Goal: Check status: Check status

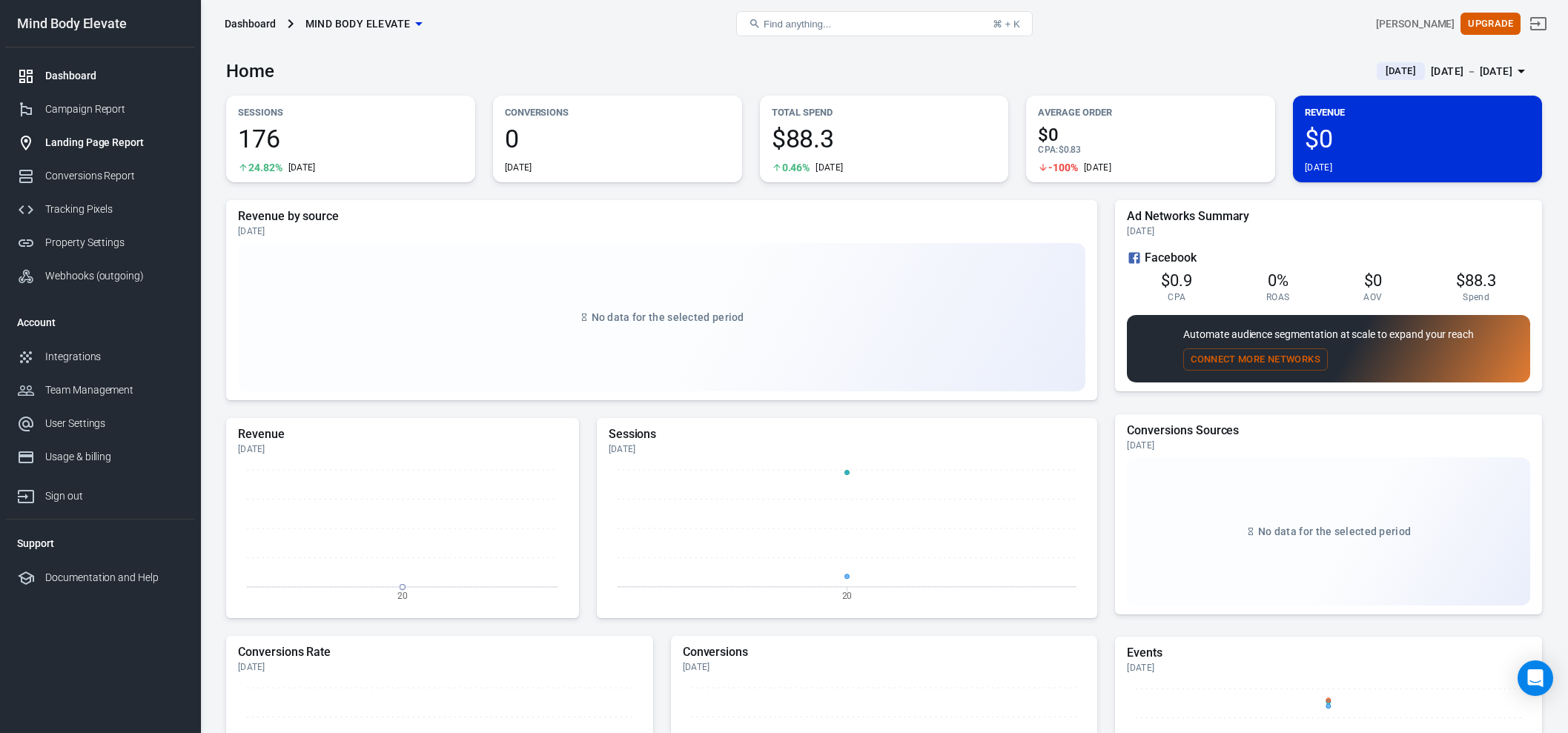
click at [70, 139] on div "Landing Page Report" at bounding box center [114, 142] width 138 height 15
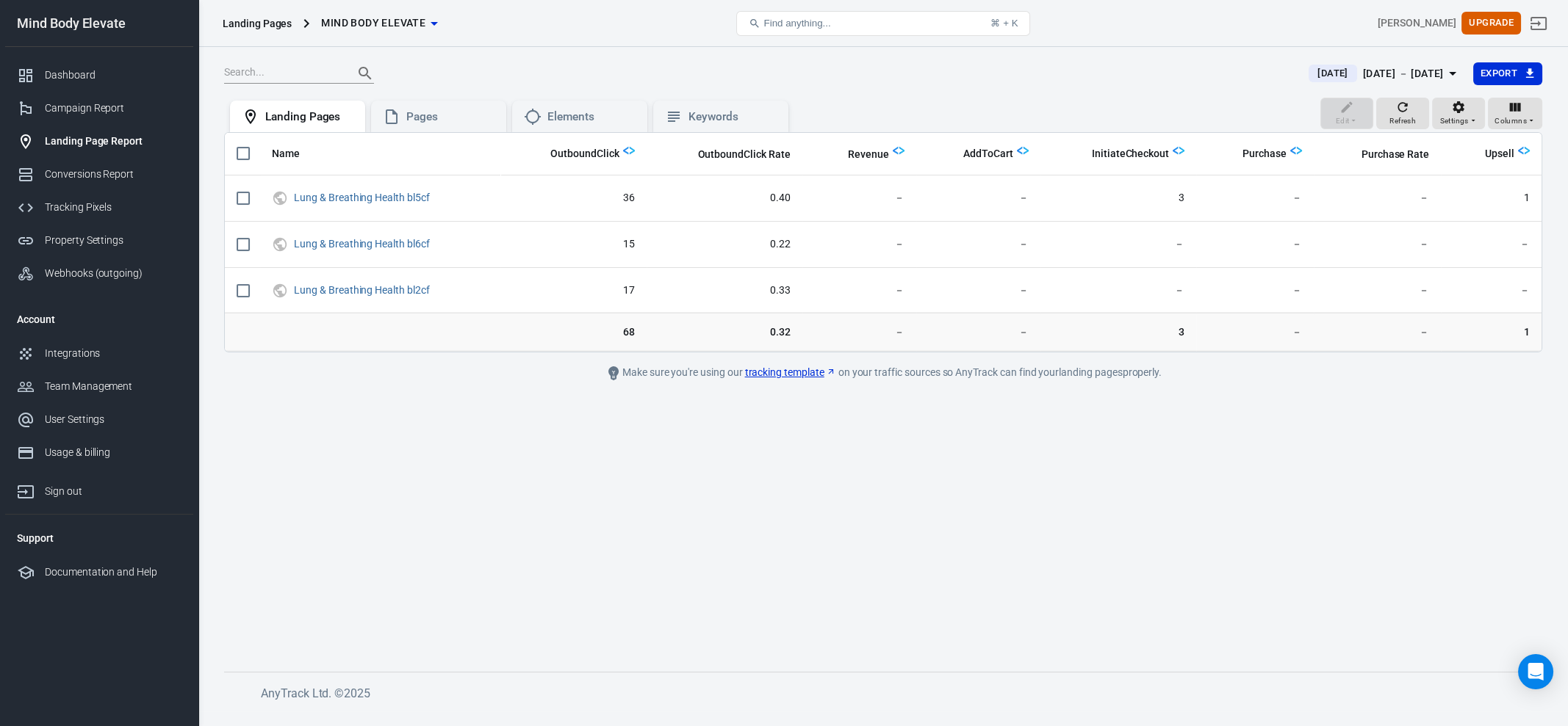
click at [1391, 78] on div "[DATE] － [DATE]" at bounding box center [1402, 74] width 81 height 18
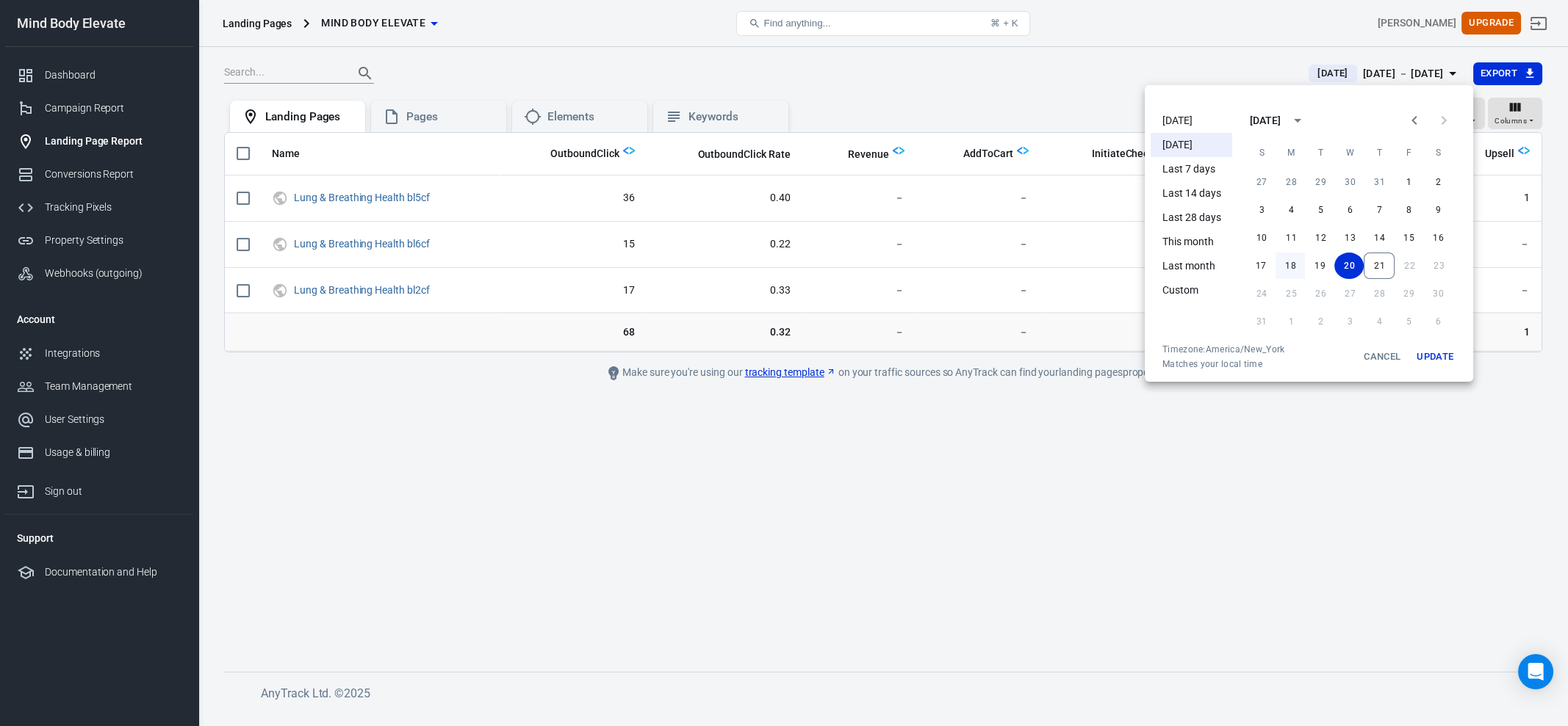
click at [1296, 269] on button "18" at bounding box center [1290, 265] width 29 height 26
click at [1377, 264] on button "21" at bounding box center [1379, 265] width 31 height 26
click at [1441, 353] on button "Update" at bounding box center [1435, 356] width 47 height 26
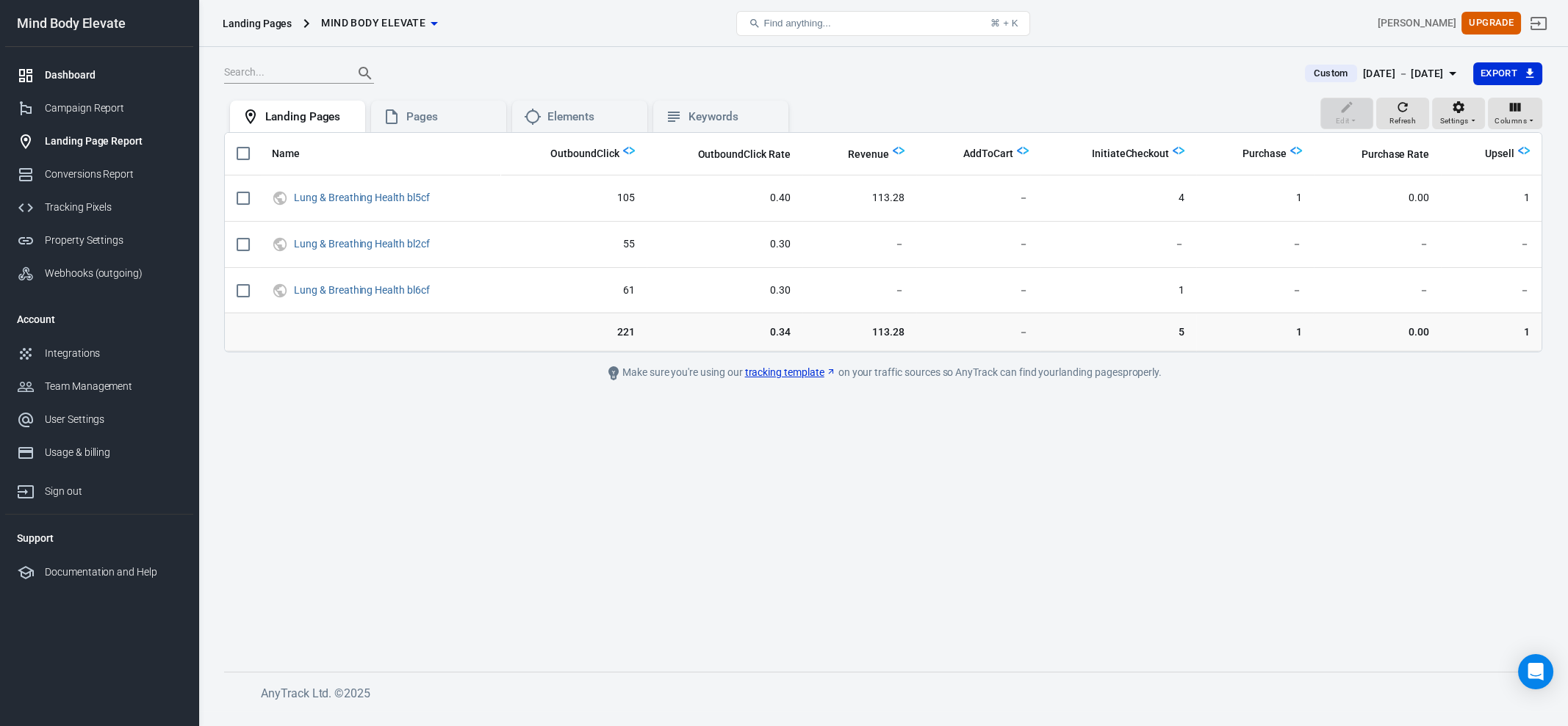
click at [67, 74] on div "Dashboard" at bounding box center [113, 75] width 137 height 15
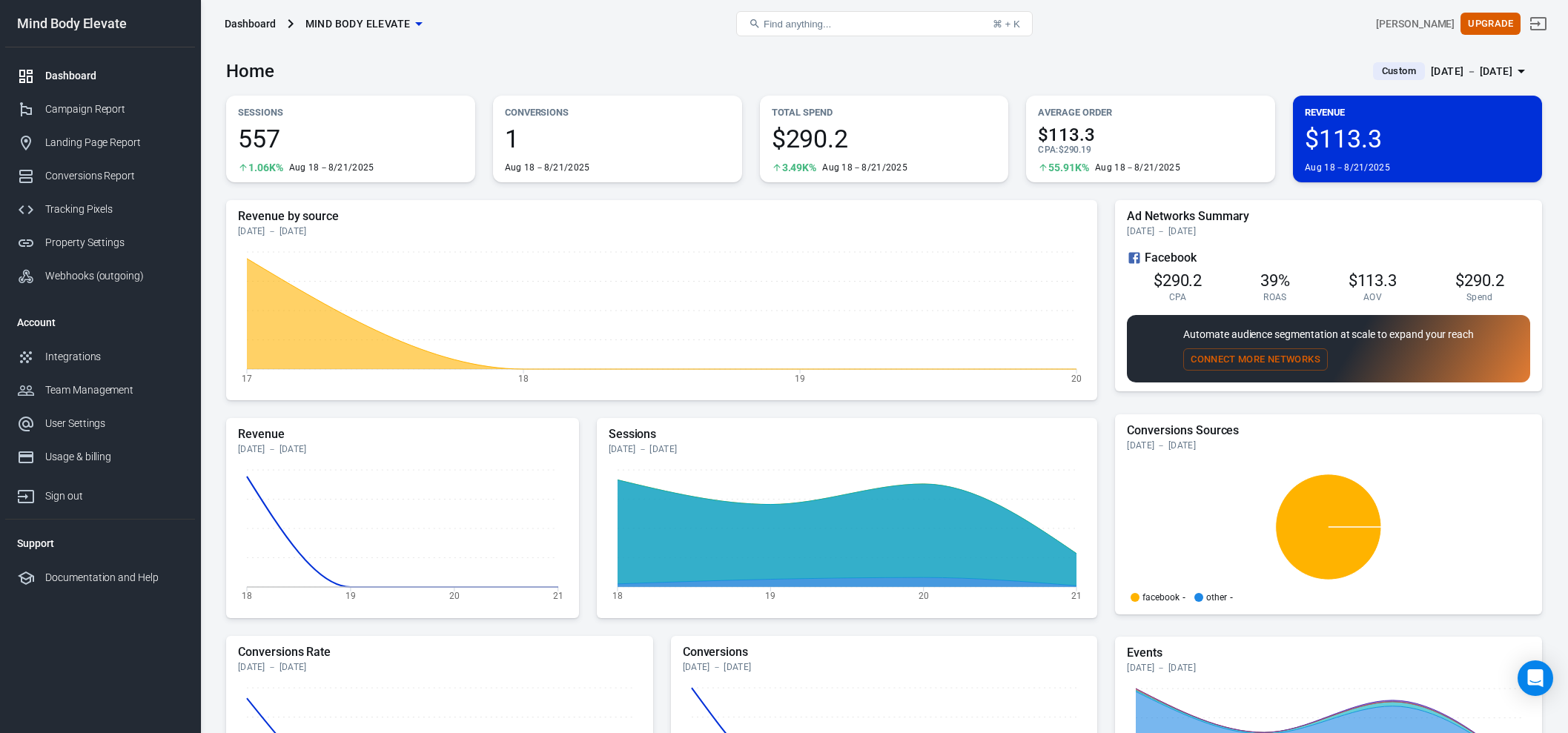
click at [355, 141] on span "557" at bounding box center [350, 139] width 225 height 26
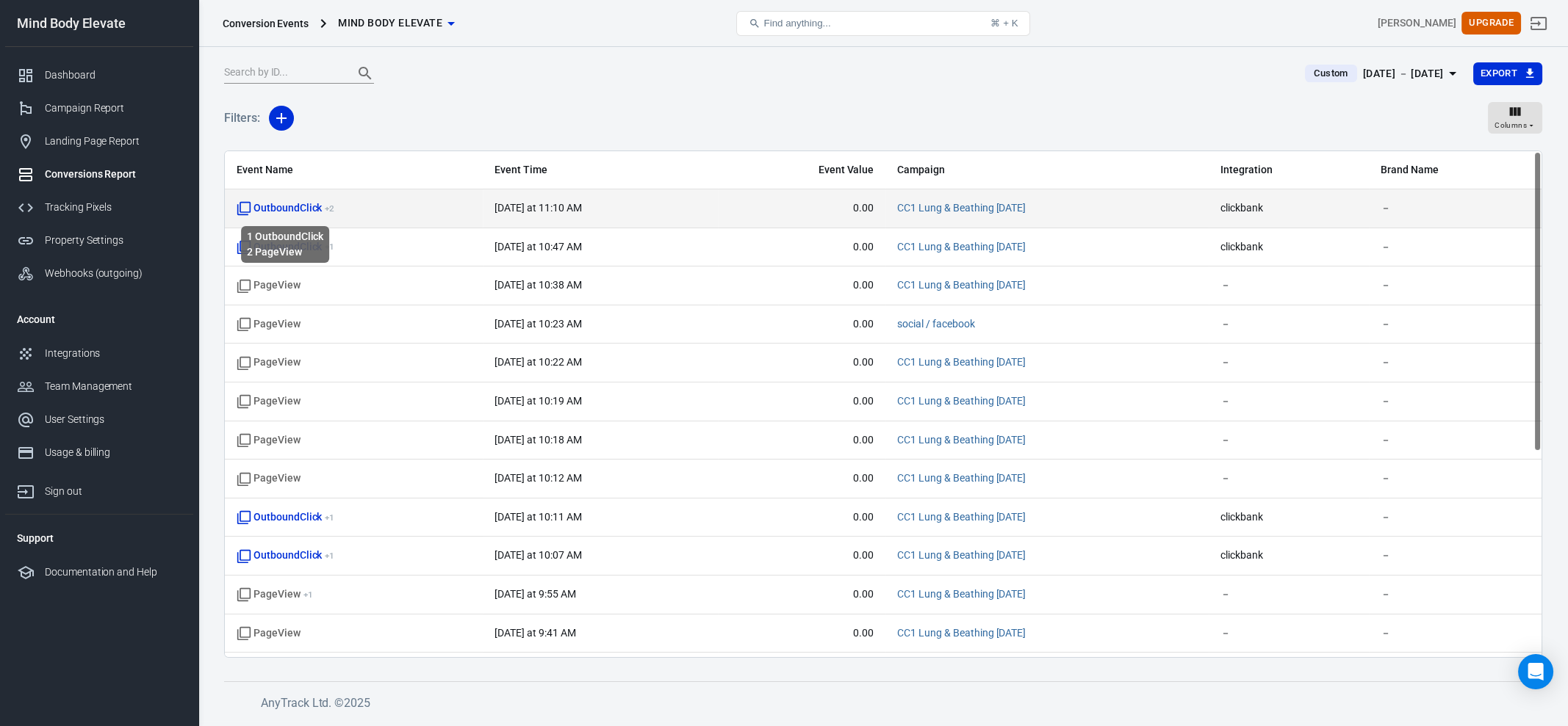
click at [275, 215] on td "OutboundClick + 2" at bounding box center [354, 209] width 258 height 39
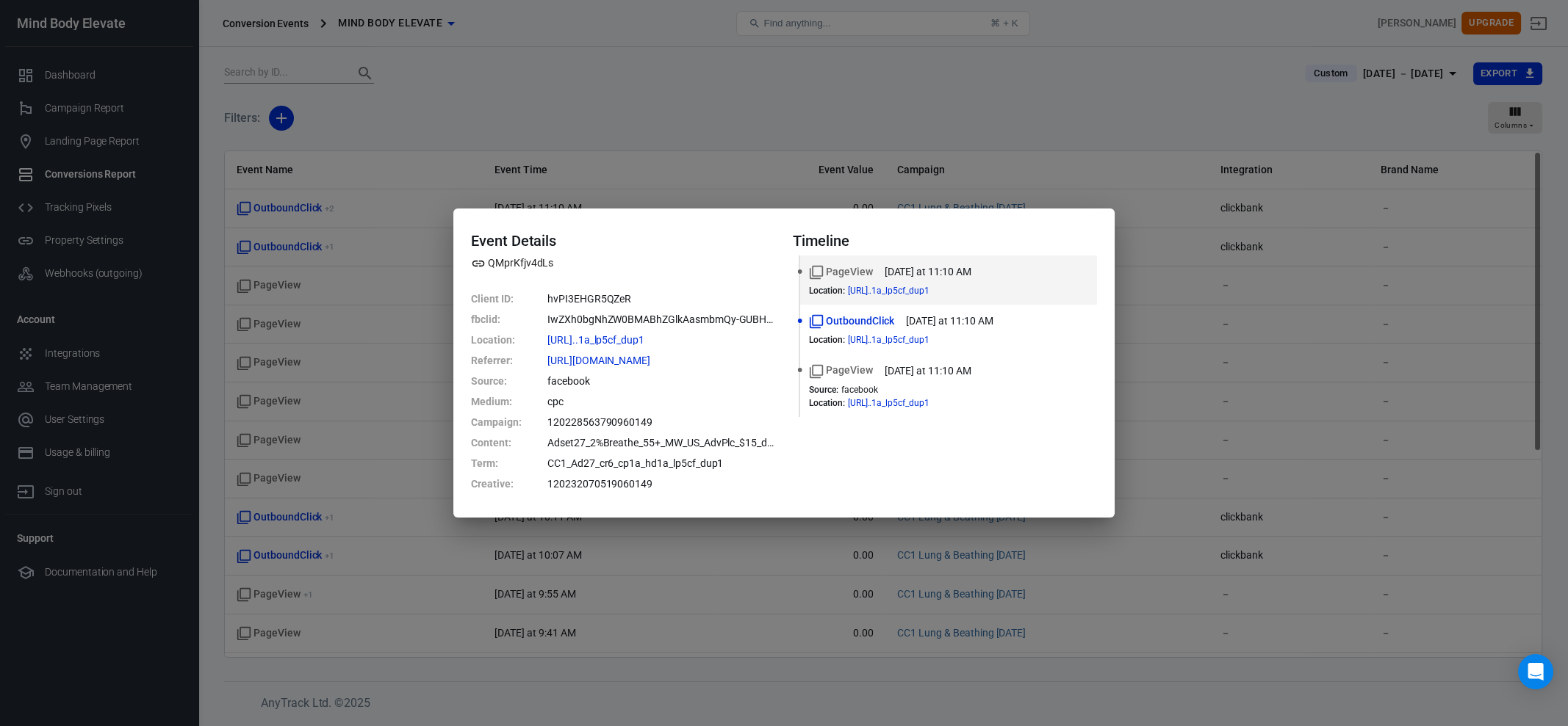
click at [607, 295] on dd "hvPI3EHGR5QZeR" at bounding box center [660, 298] width 228 height 21
click at [525, 102] on div "Event Details QMprKfjv4dLs Client ID : hvPI3EHGR5QZeR fbclid : IwZXh0bgNhZW0BMA…" at bounding box center [784, 363] width 1568 height 726
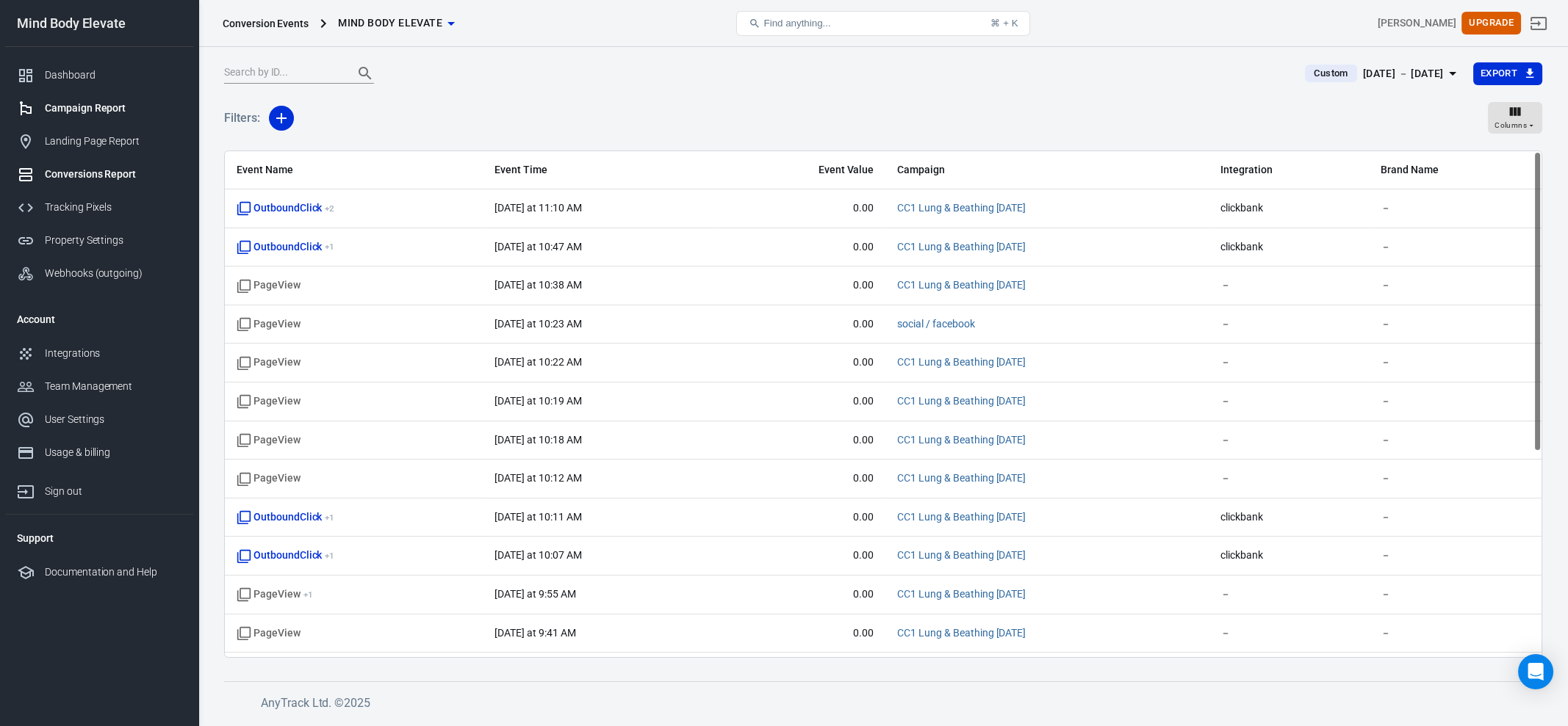
click at [61, 103] on div "Campaign Report" at bounding box center [113, 108] width 137 height 15
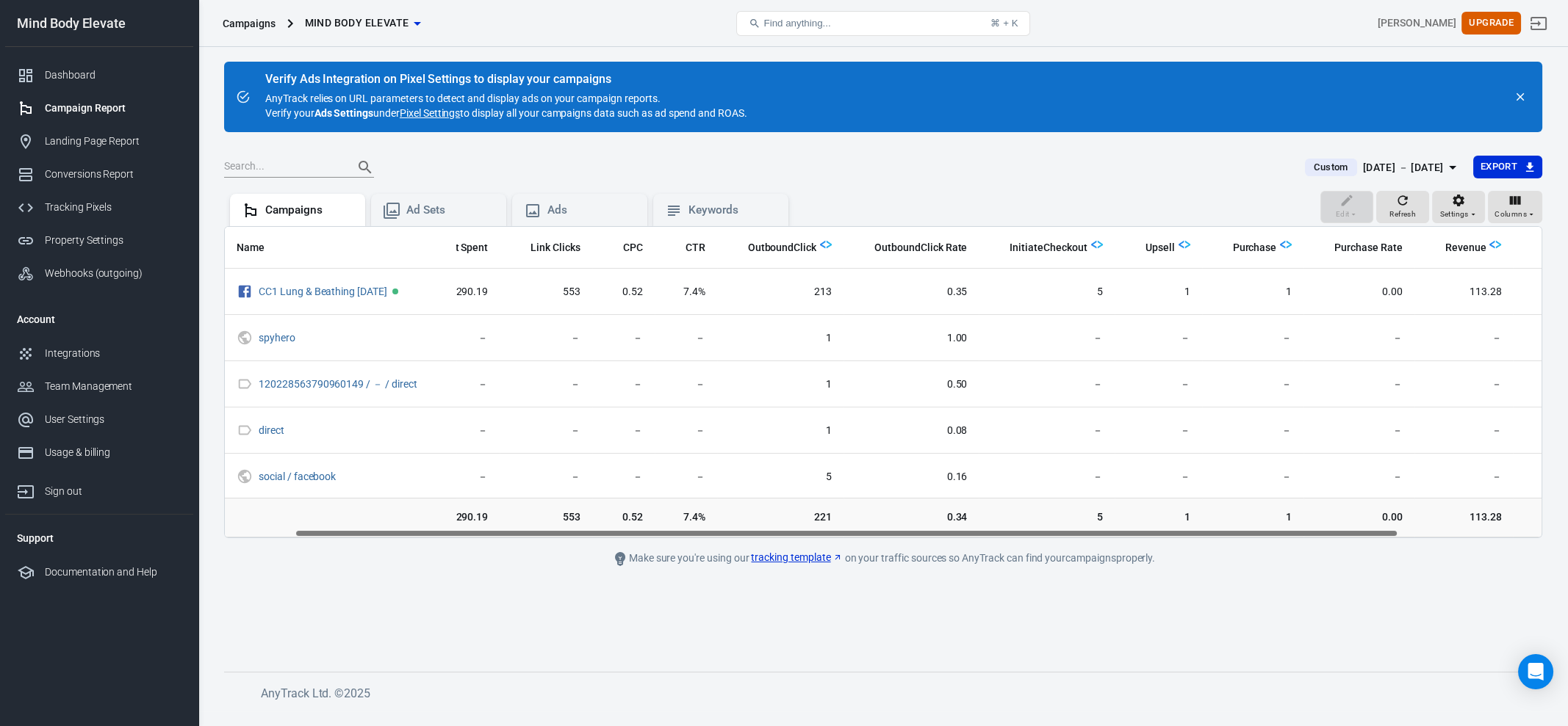
scroll to position [0, 254]
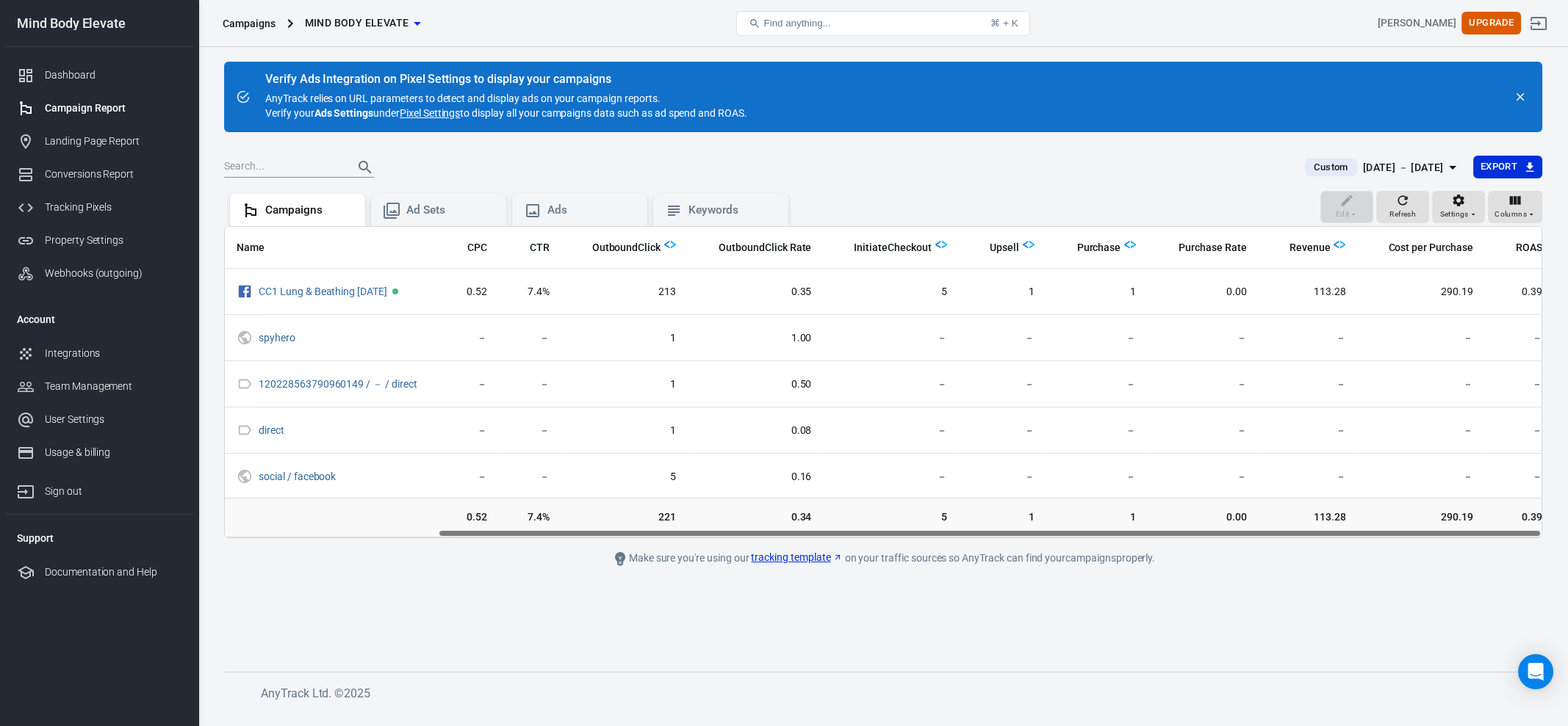
drag, startPoint x: 1260, startPoint y: 532, endPoint x: 1494, endPoint y: 508, distance: 235.2
click at [1495, 512] on div "Name Amount Spent Link Clicks CPC CTR OutboundClick OutboundClick Rate Initiate…" at bounding box center [883, 382] width 1318 height 312
click at [1333, 244] on img "scrollable content" at bounding box center [1339, 244] width 12 height 11
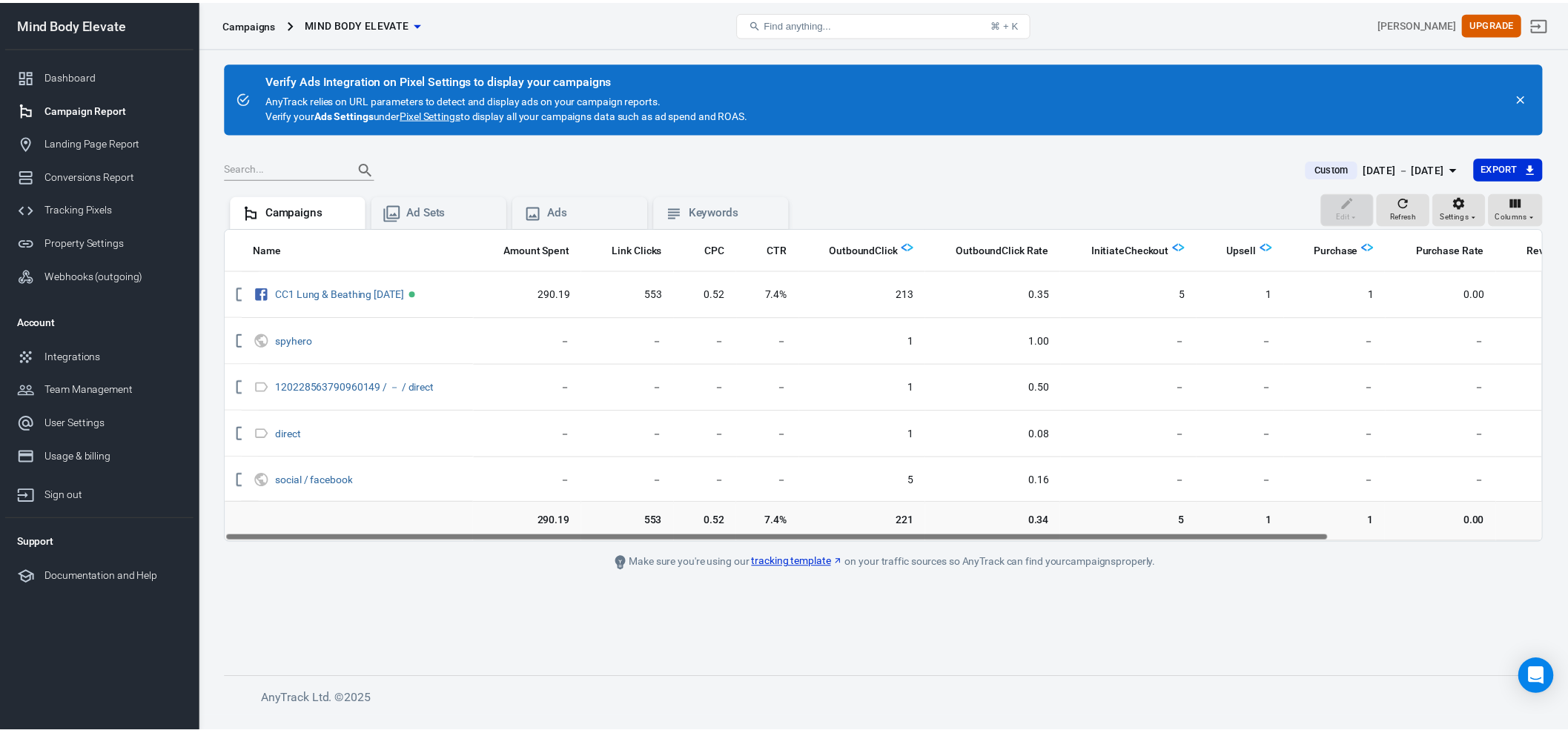
scroll to position [0, 0]
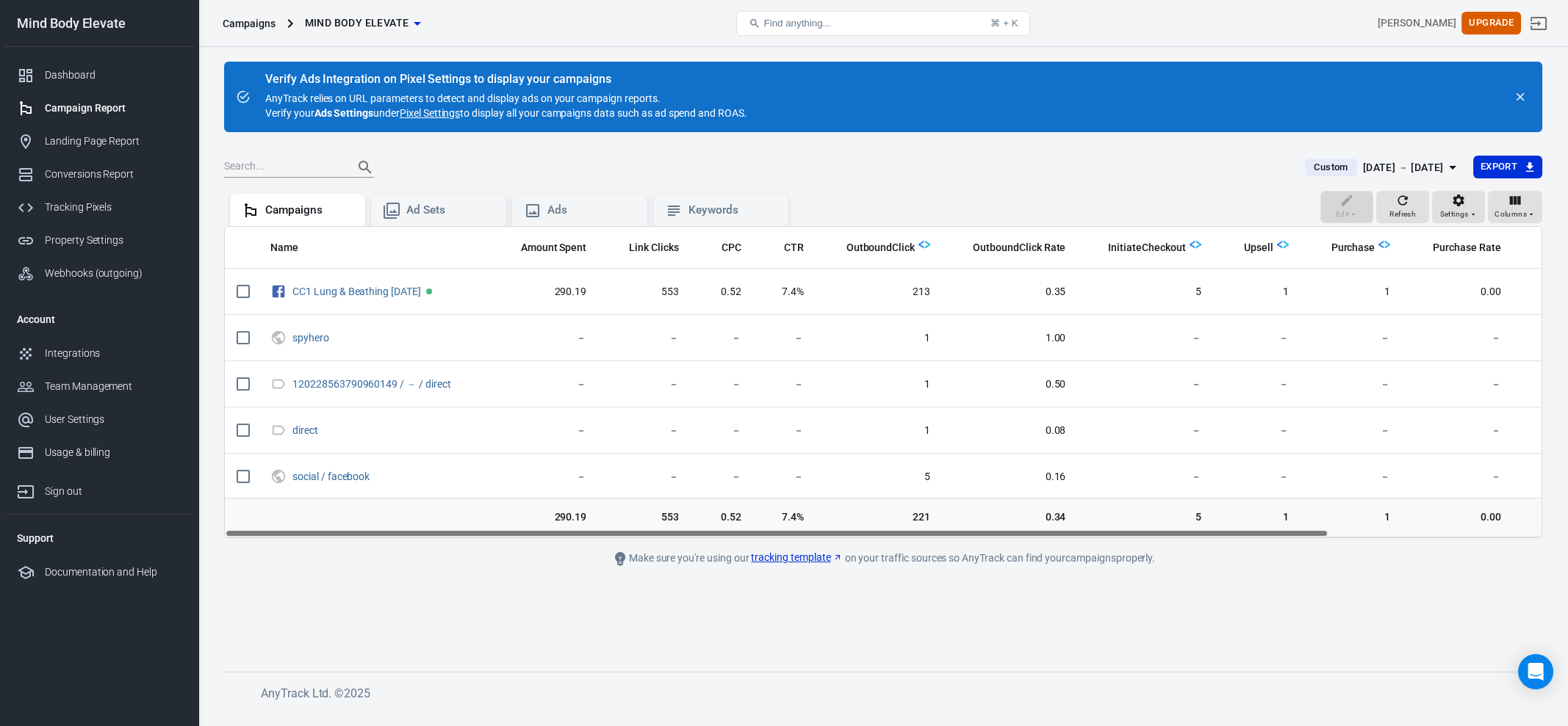
drag, startPoint x: 888, startPoint y: 530, endPoint x: 612, endPoint y: 534, distance: 276.0
click at [612, 534] on div "Name Amount Spent Link Clicks CPC CTR OutboundClick OutboundClick Rate Initiate…" at bounding box center [883, 382] width 1316 height 310
click at [476, 212] on div "Ad Sets" at bounding box center [450, 210] width 88 height 15
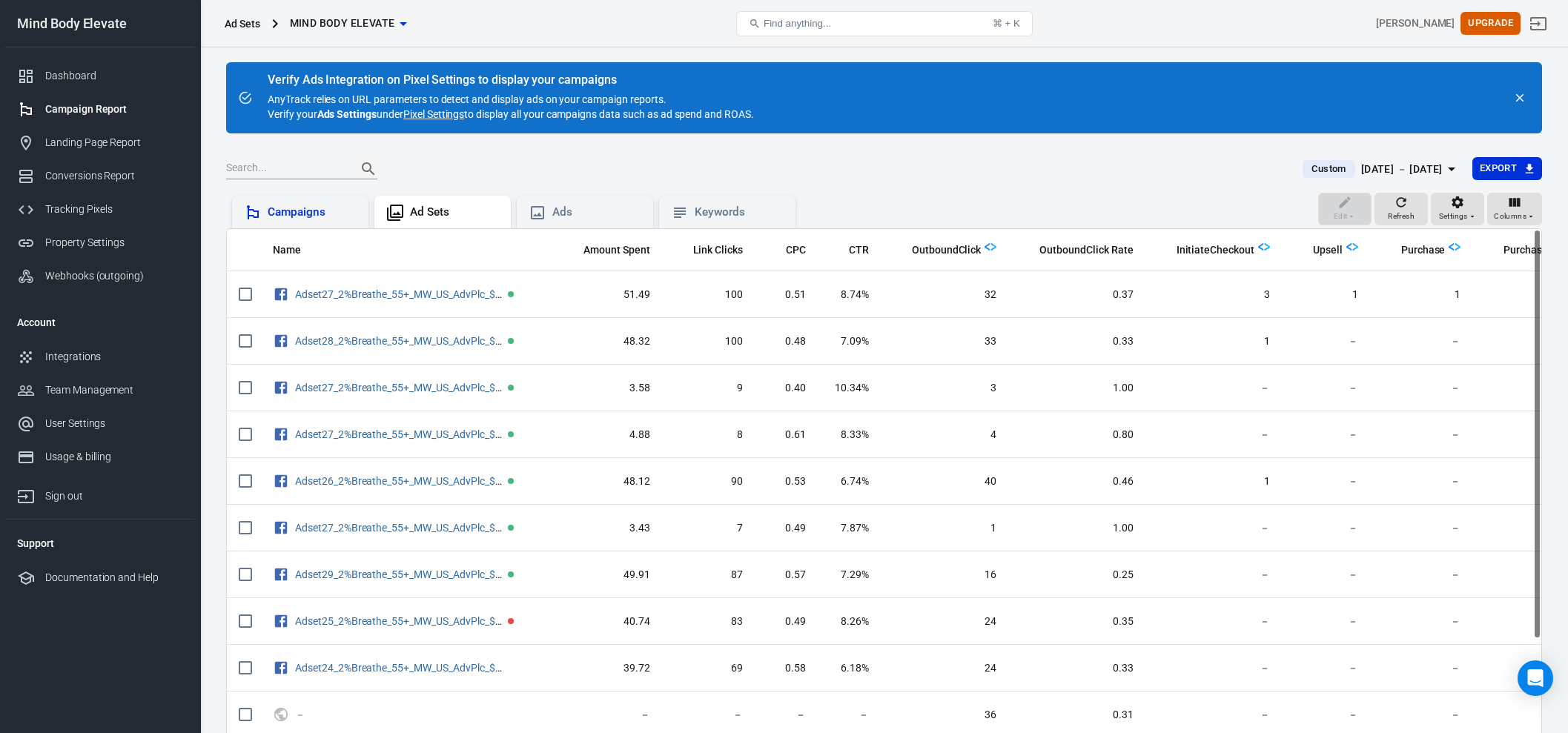
click at [302, 209] on div "Campaigns" at bounding box center [312, 212] width 89 height 15
